Goal: Obtain resource: Obtain resource

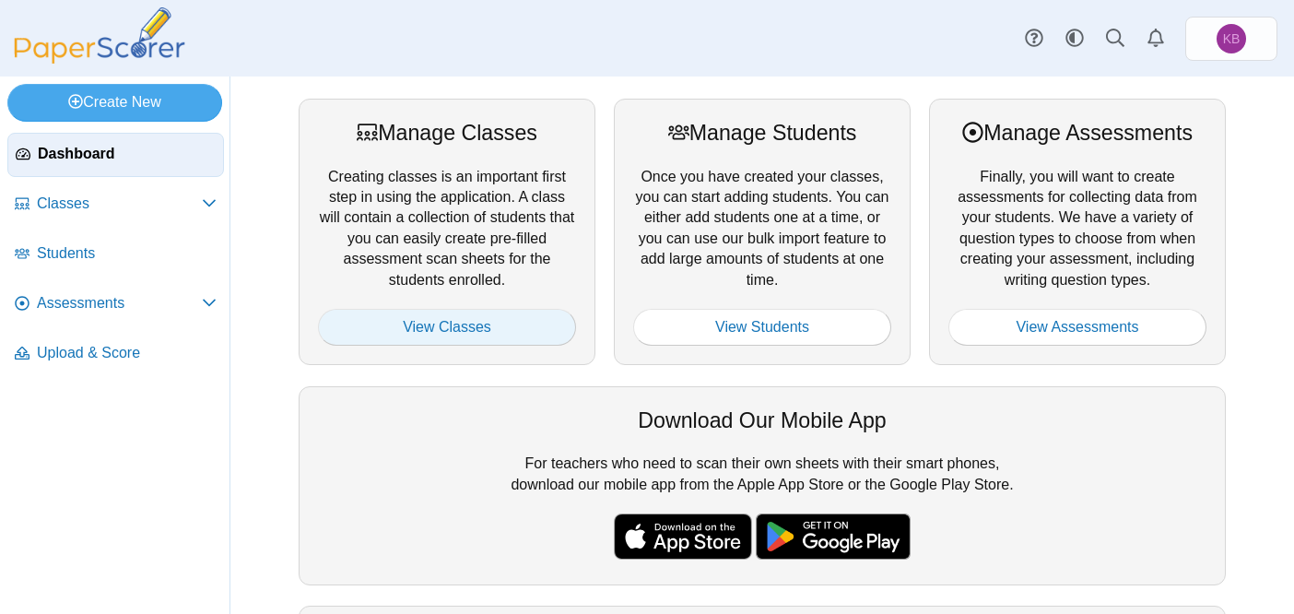
click at [406, 329] on link "View Classes" at bounding box center [447, 327] width 258 height 37
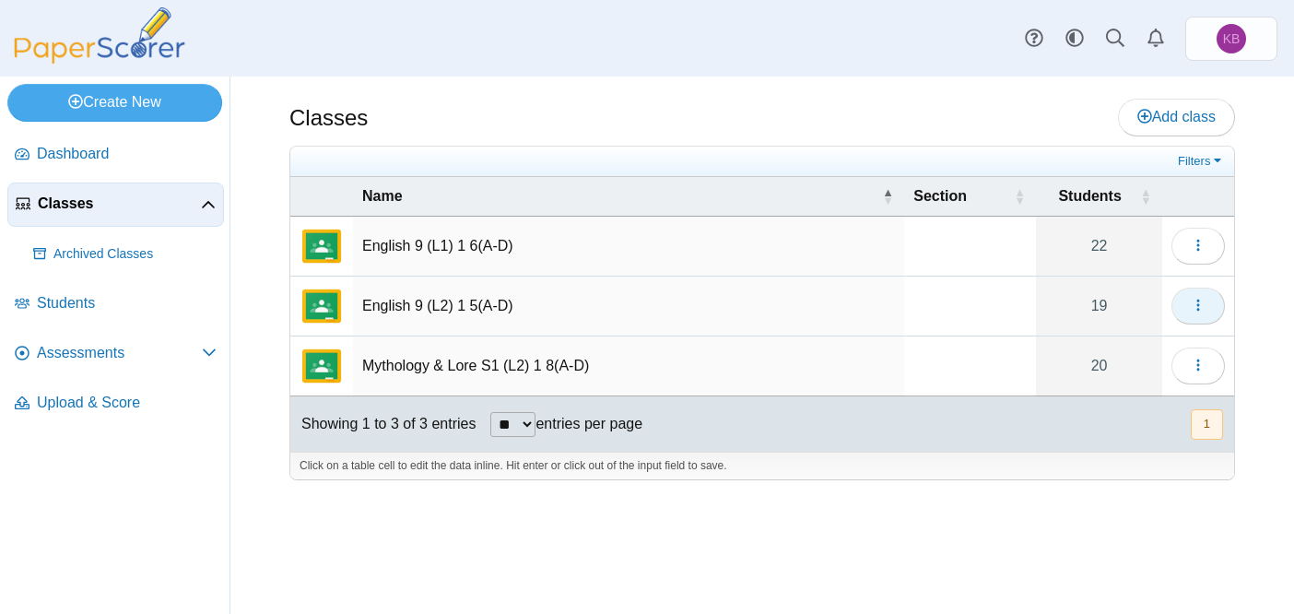
click at [1199, 305] on icon "button" at bounding box center [1197, 305] width 15 height 15
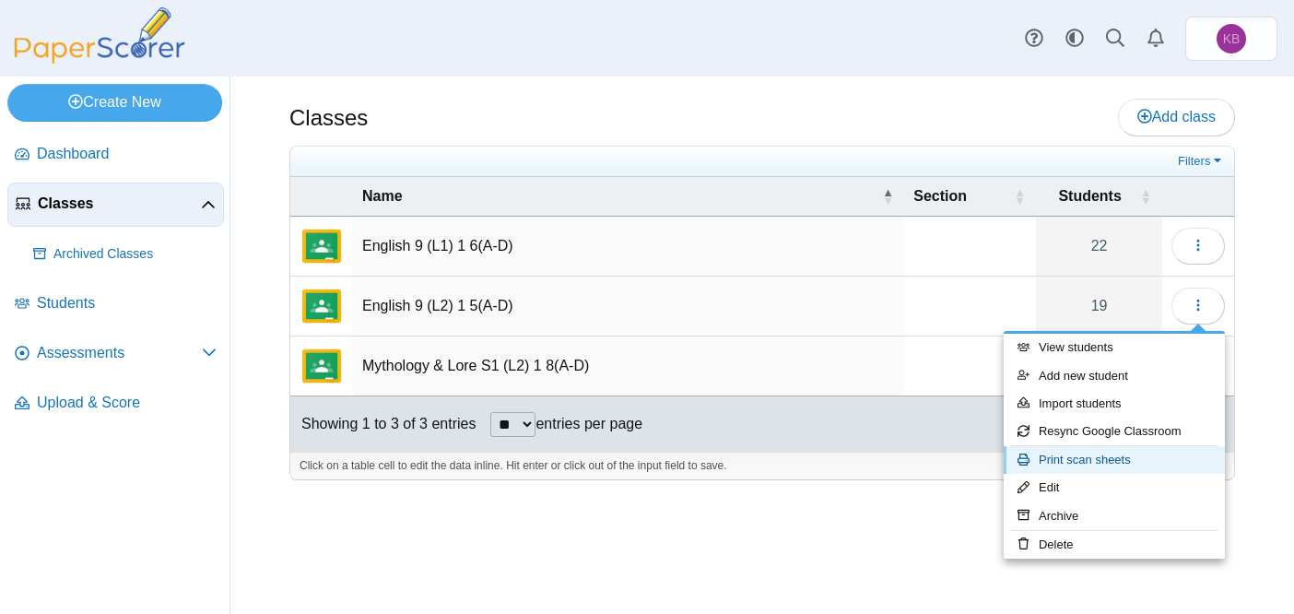
click at [1094, 458] on link "Print scan sheets" at bounding box center [1113, 460] width 221 height 28
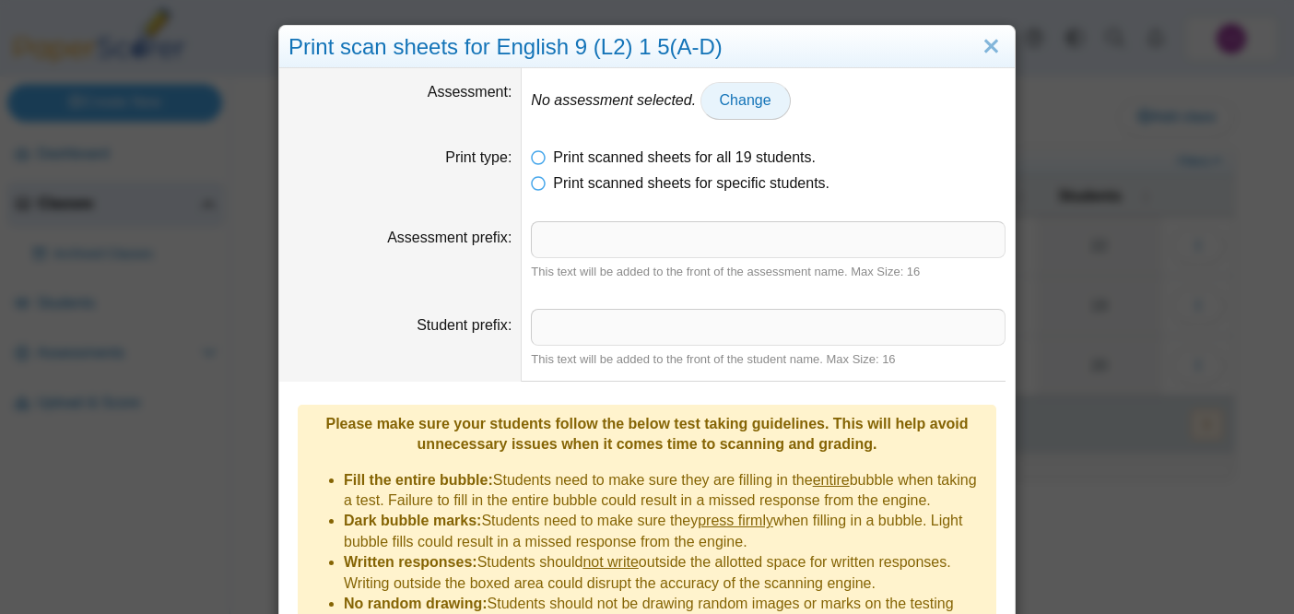
click at [739, 104] on span "Change" at bounding box center [746, 100] width 52 height 16
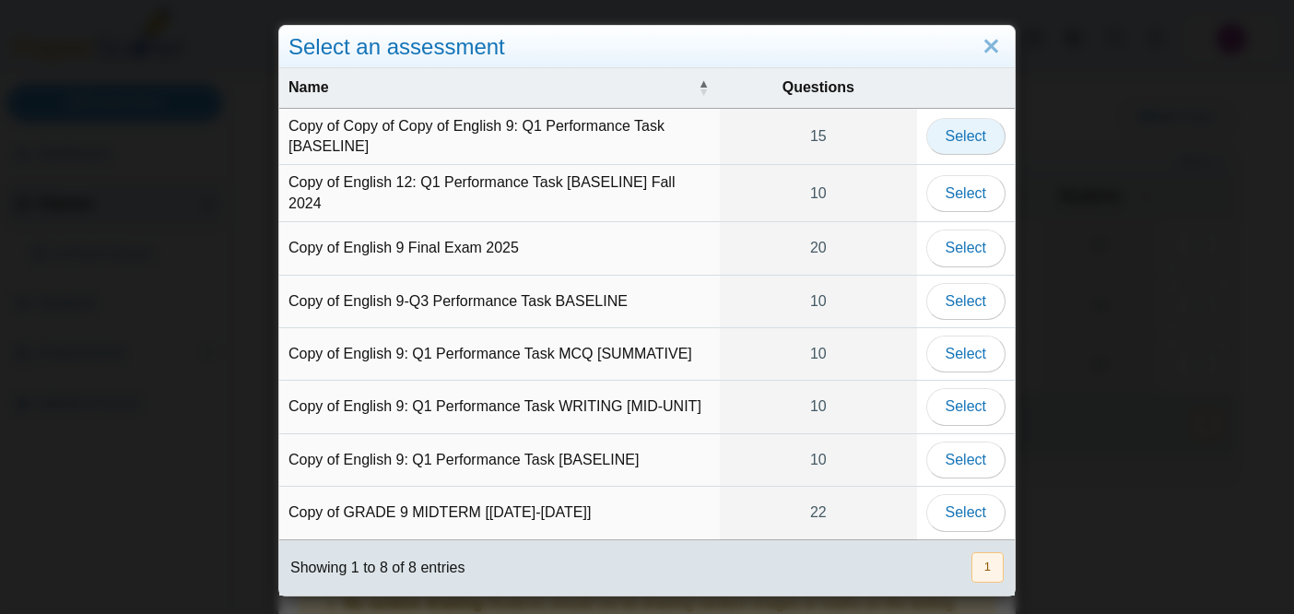
click at [986, 137] on button "Select" at bounding box center [965, 136] width 79 height 37
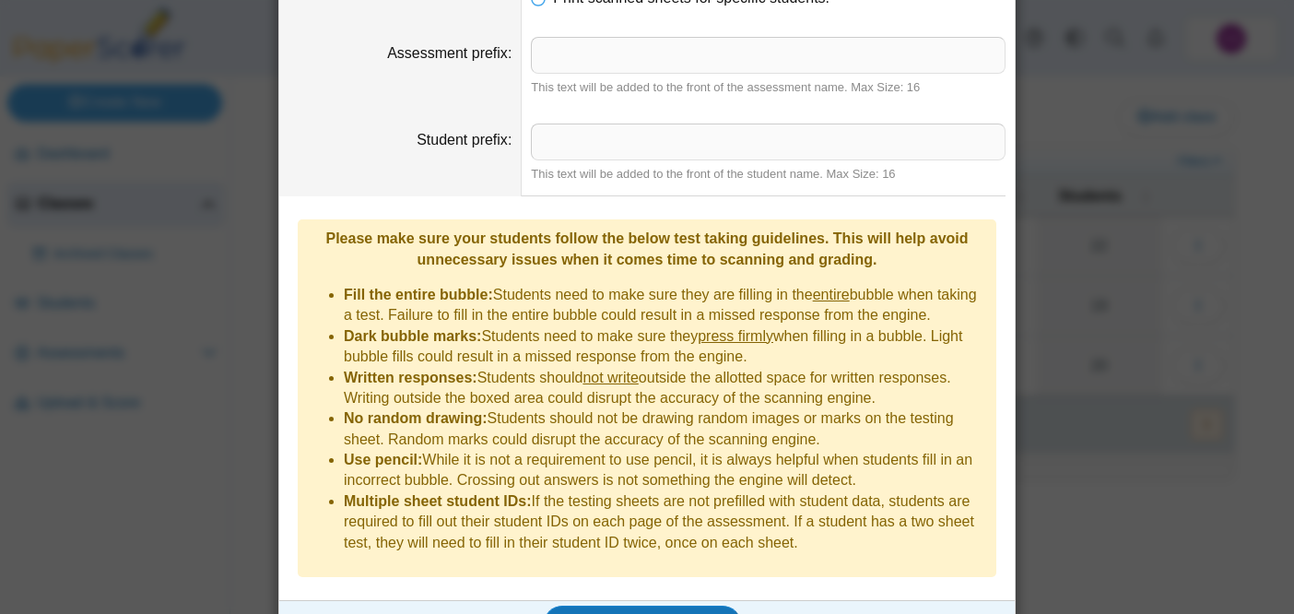
scroll to position [225, 0]
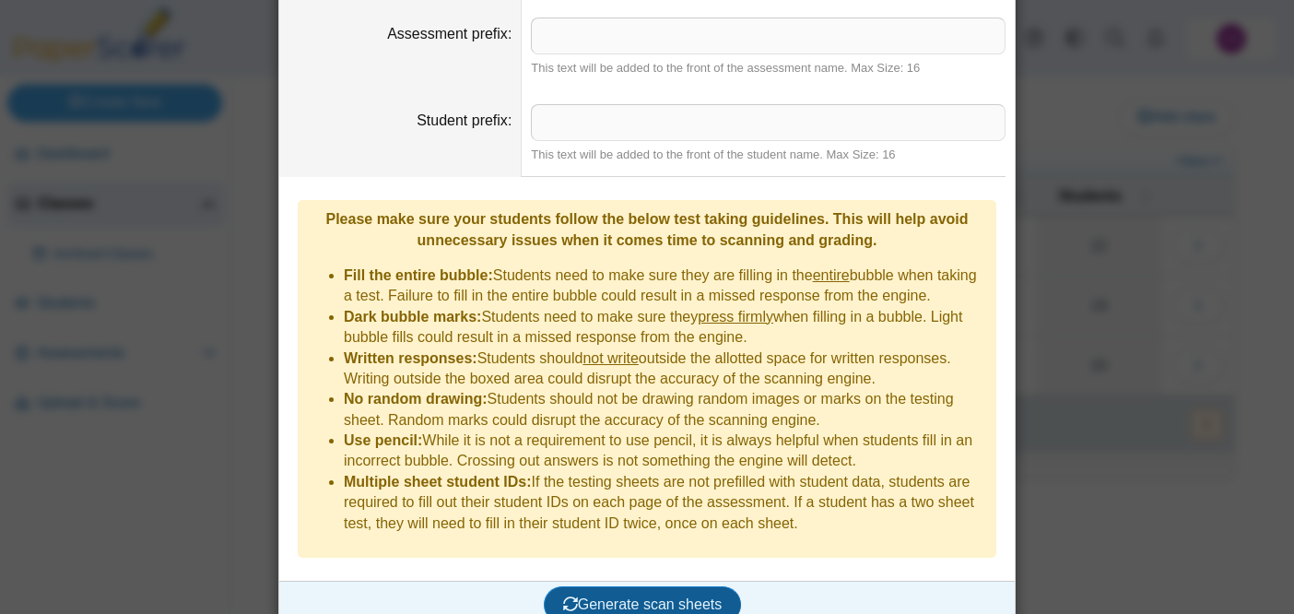
click at [648, 596] on span "Generate scan sheets" at bounding box center [642, 604] width 159 height 16
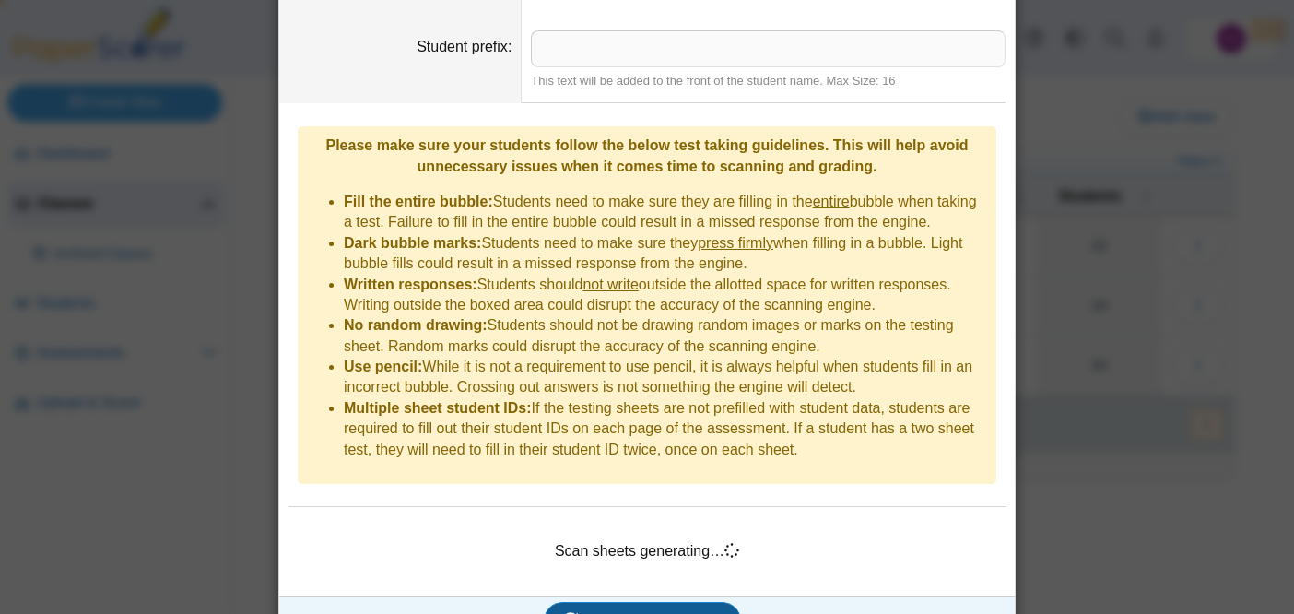
scroll to position [314, 0]
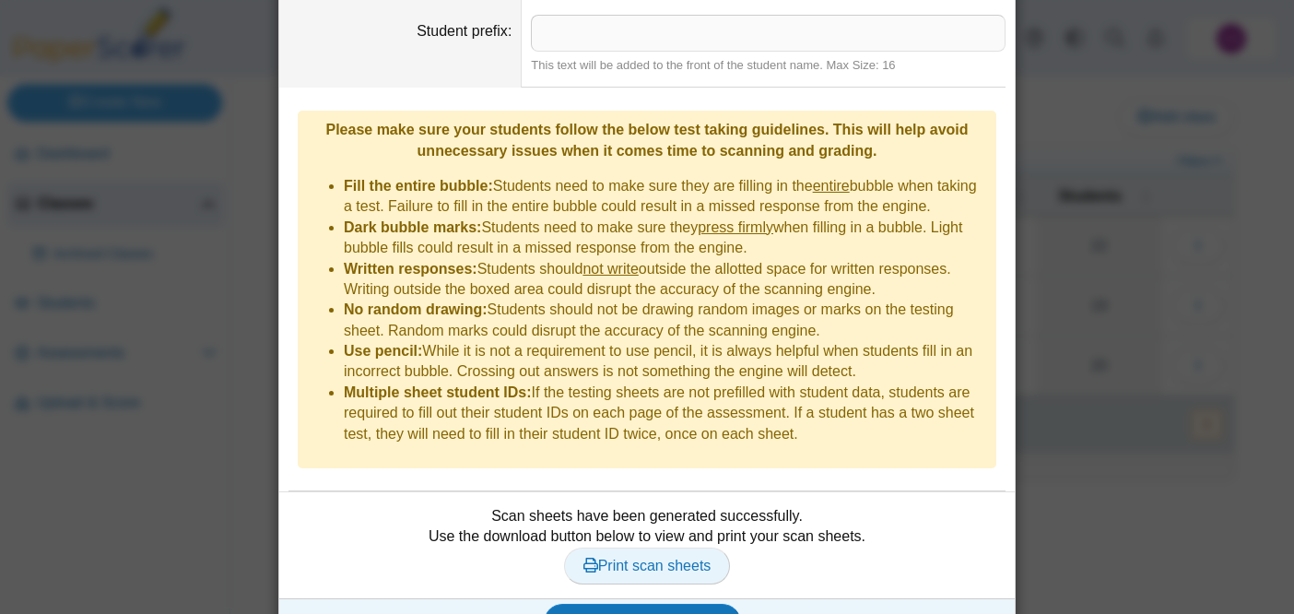
click at [630, 557] on span "Print scan sheets" at bounding box center [647, 565] width 128 height 16
